Goal: Transaction & Acquisition: Purchase product/service

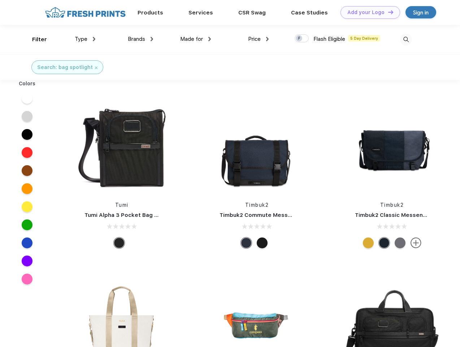
click at [368, 12] on link "Add your Logo Design Tool" at bounding box center [371, 12] width 60 height 13
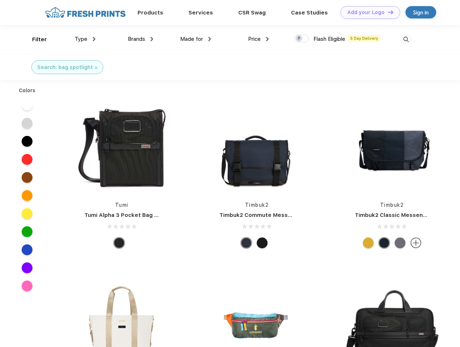
click at [0, 0] on div "Design Tool" at bounding box center [0, 0] width 0 height 0
click at [388, 12] on link "Add your Logo Design Tool" at bounding box center [371, 12] width 60 height 13
click at [35, 39] on div "Filter" at bounding box center [39, 39] width 15 height 8
click at [85, 39] on span "Type" at bounding box center [81, 39] width 13 height 7
click at [141, 39] on span "Brands" at bounding box center [136, 39] width 17 height 7
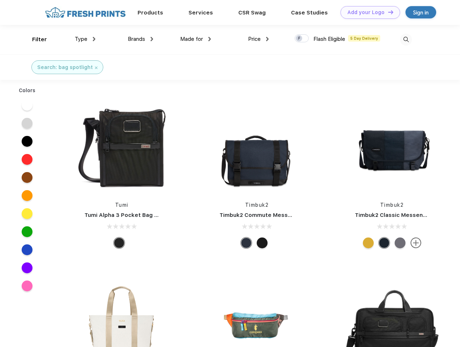
click at [196, 39] on span "Made for" at bounding box center [191, 39] width 23 height 7
click at [259, 39] on span "Price" at bounding box center [254, 39] width 13 height 7
click at [302, 39] on div at bounding box center [302, 38] width 14 height 8
click at [300, 39] on input "checkbox" at bounding box center [297, 36] width 5 height 5
click at [406, 39] on img at bounding box center [406, 40] width 12 height 12
